Goal: Find specific page/section: Find specific page/section

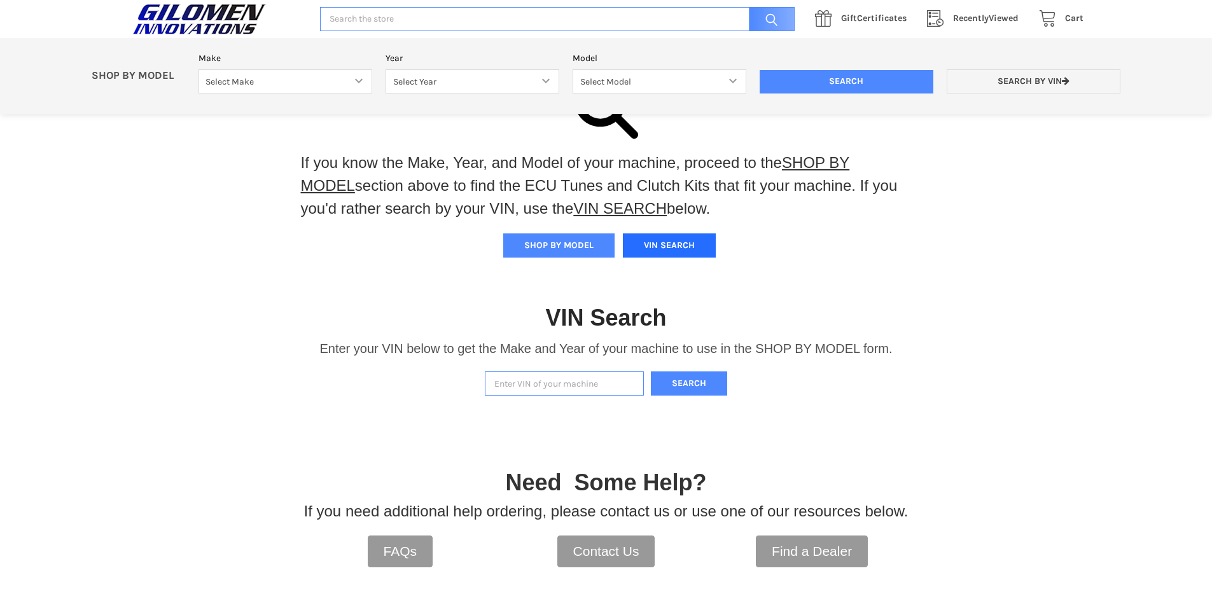
click at [658, 245] on button "VIN SEARCH" at bounding box center [669, 245] width 93 height 24
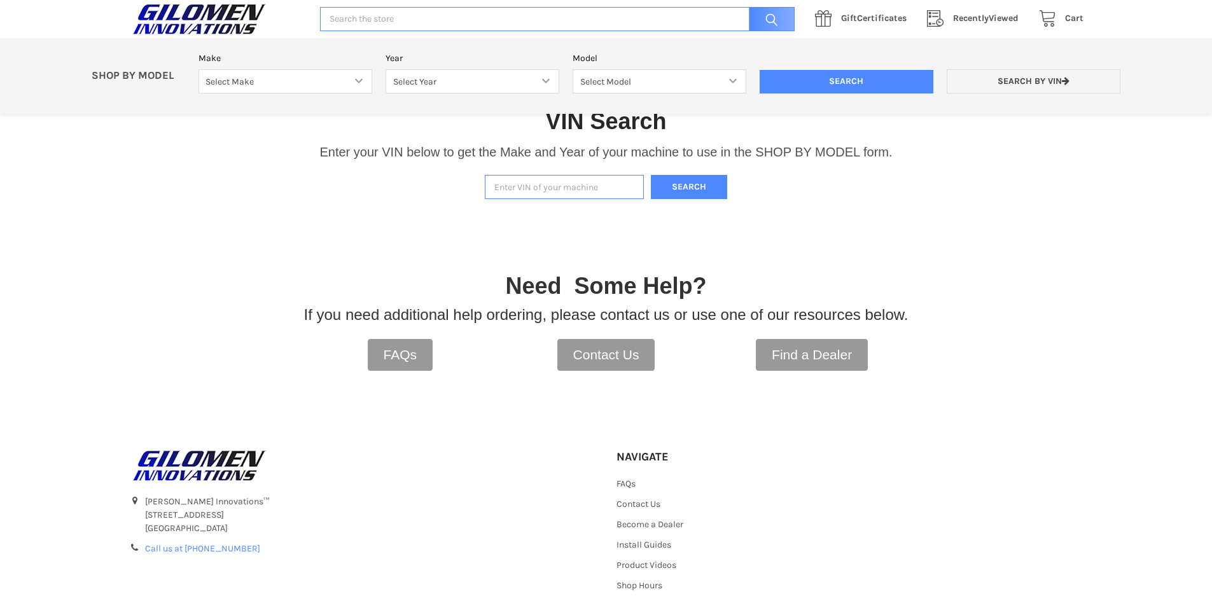
scroll to position [264, 0]
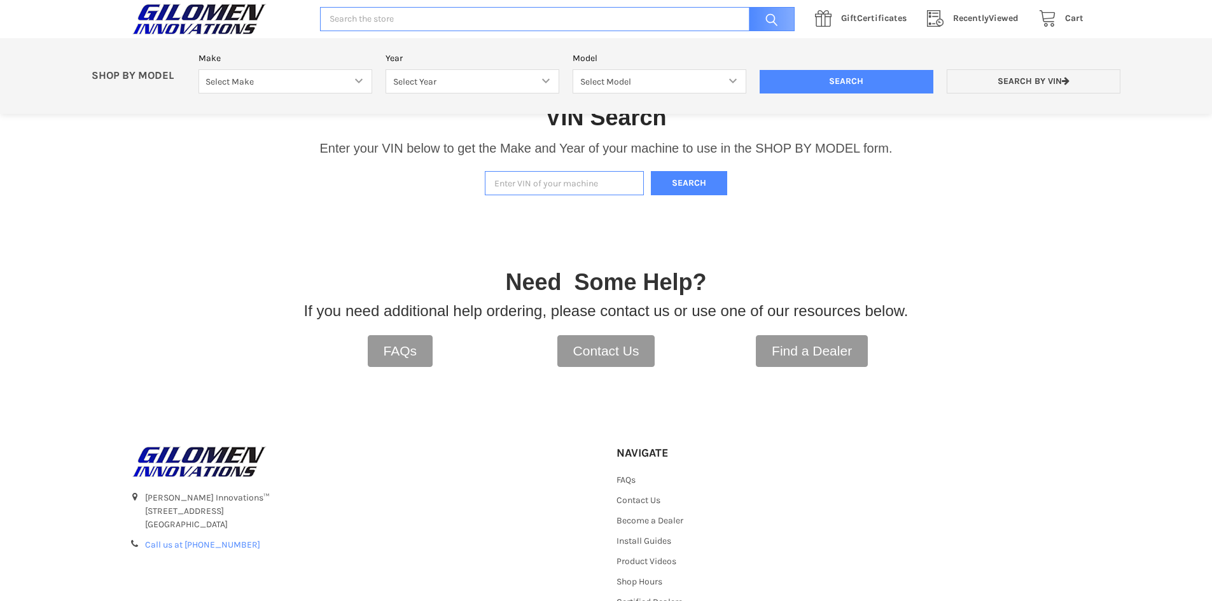
paste input "[US_VEHICLE_IDENTIFICATION_NUMBER]"
type input "[US_VEHICLE_IDENTIFICATION_NUMBER]"
click at [695, 181] on button "Search" at bounding box center [689, 183] width 76 height 25
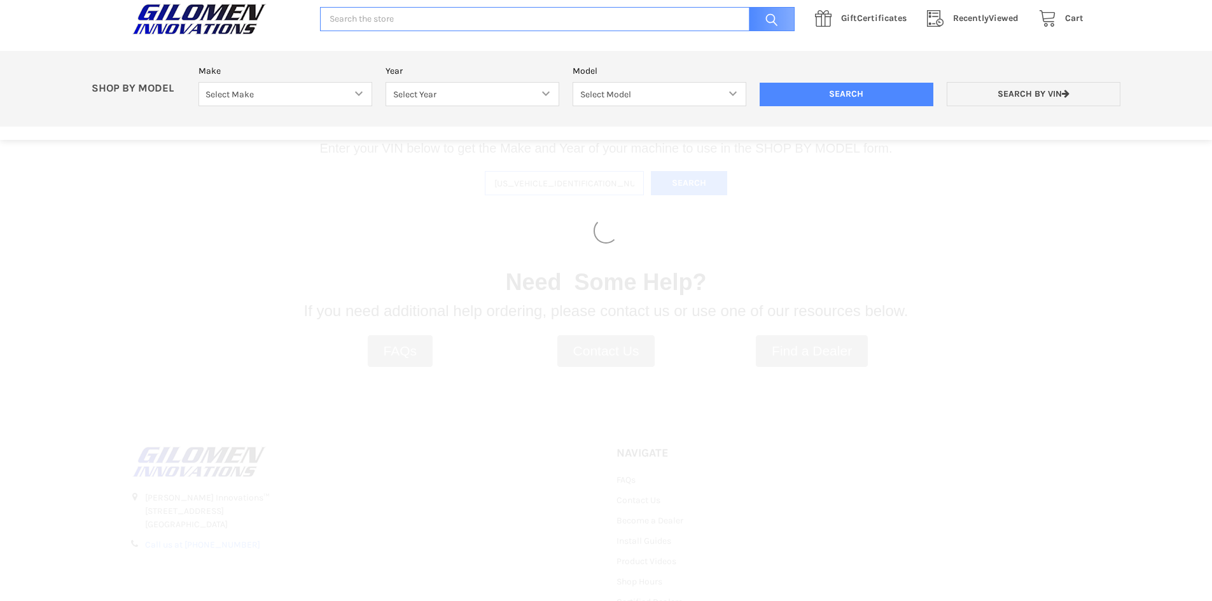
select select "322"
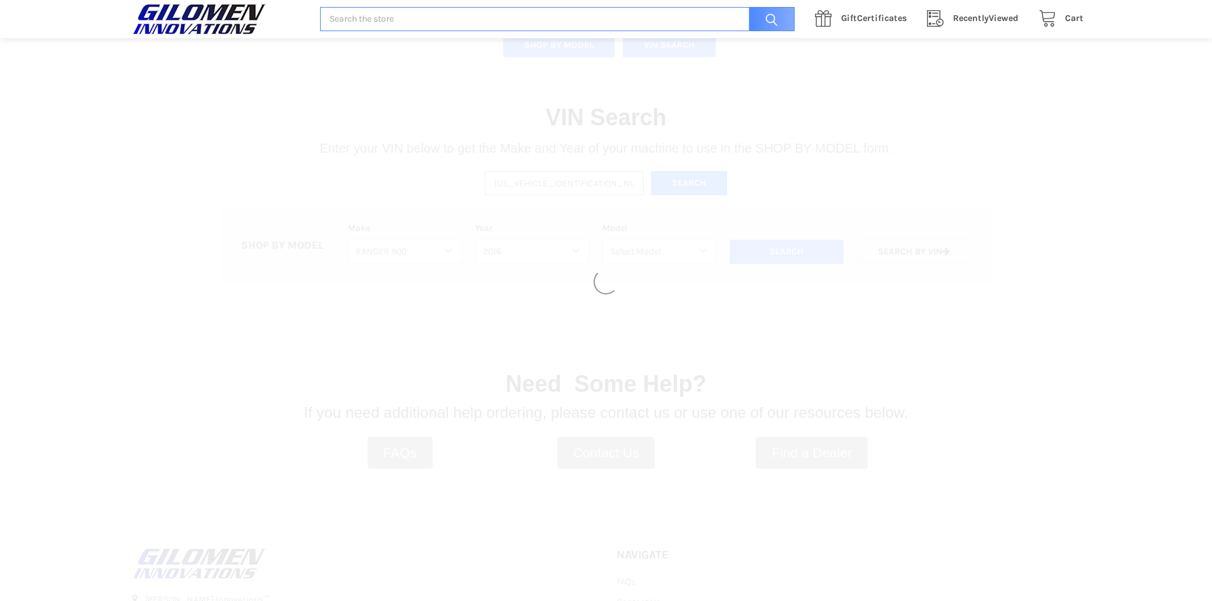
select select "326"
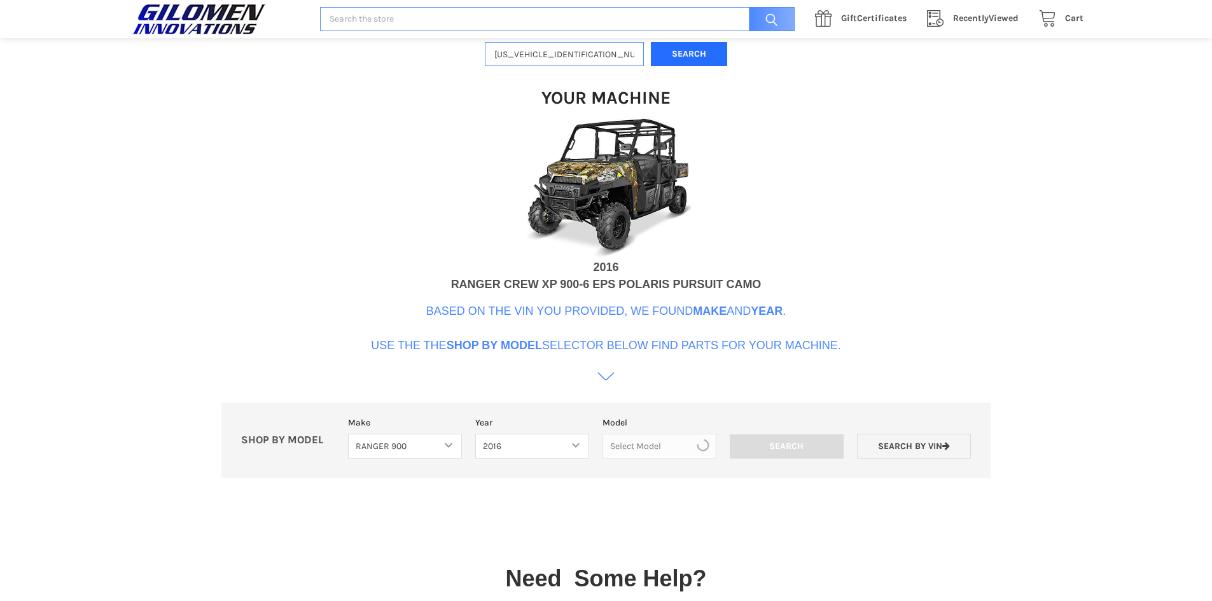
scroll to position [389, 0]
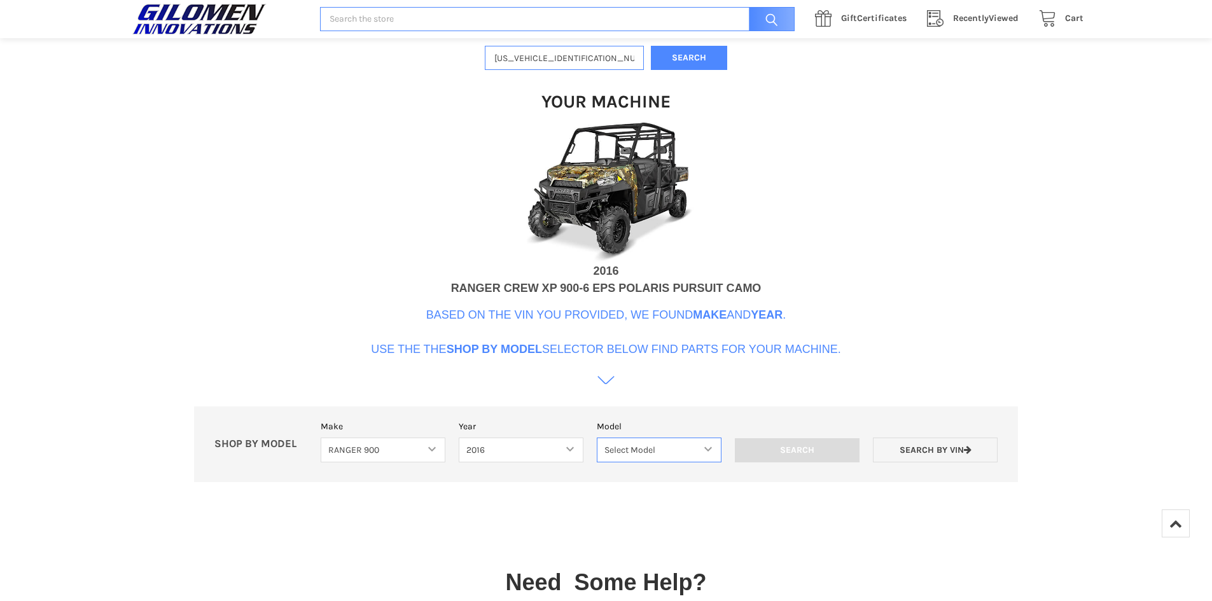
click at [690, 451] on select "Select Model Ranger 900 XP Ranger 900 Crew Ranger 900 Highlifter Ranger 900 Hun…" at bounding box center [659, 450] width 125 height 25
select select "134"
click at [597, 438] on select "Select Model Ranger 900 XP Ranger 900 Crew Ranger 900 Highlifter Ranger 900 Hun…" at bounding box center [659, 450] width 125 height 25
click at [779, 445] on input "Search" at bounding box center [797, 450] width 125 height 24
